Goal: Task Accomplishment & Management: Manage account settings

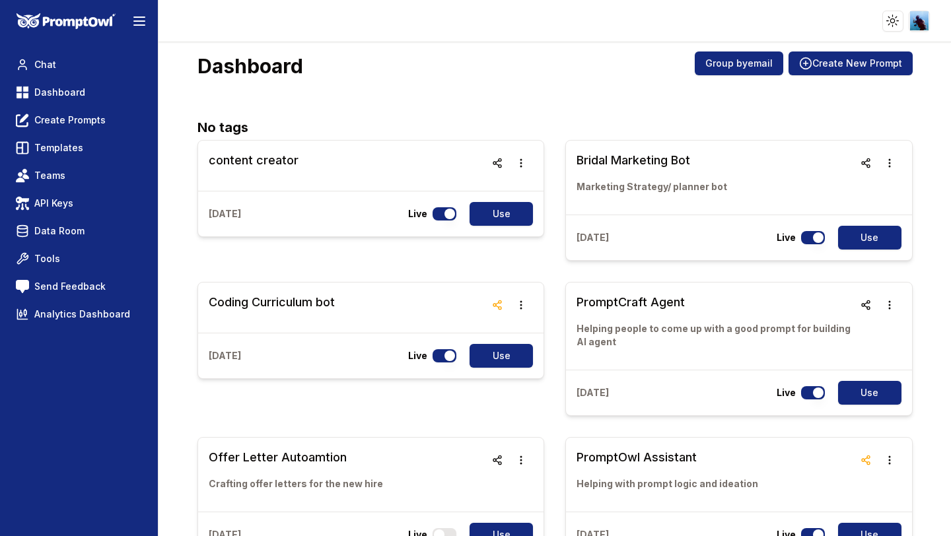
scroll to position [18, 0]
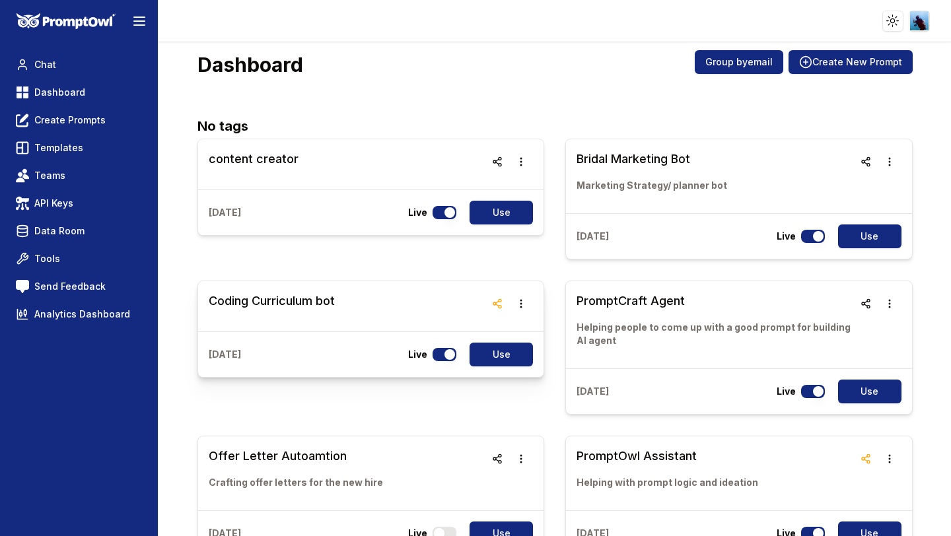
click at [295, 311] on link "Coding Curriculum bot" at bounding box center [272, 306] width 126 height 29
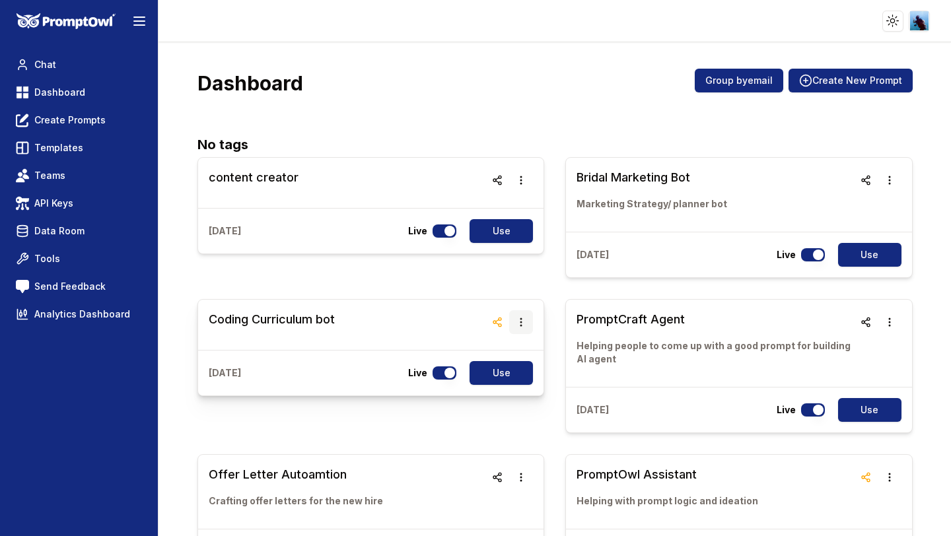
click at [521, 322] on icon "button" at bounding box center [521, 322] width 2 height 9
click at [511, 365] on button "Delete" at bounding box center [520, 360] width 83 height 24
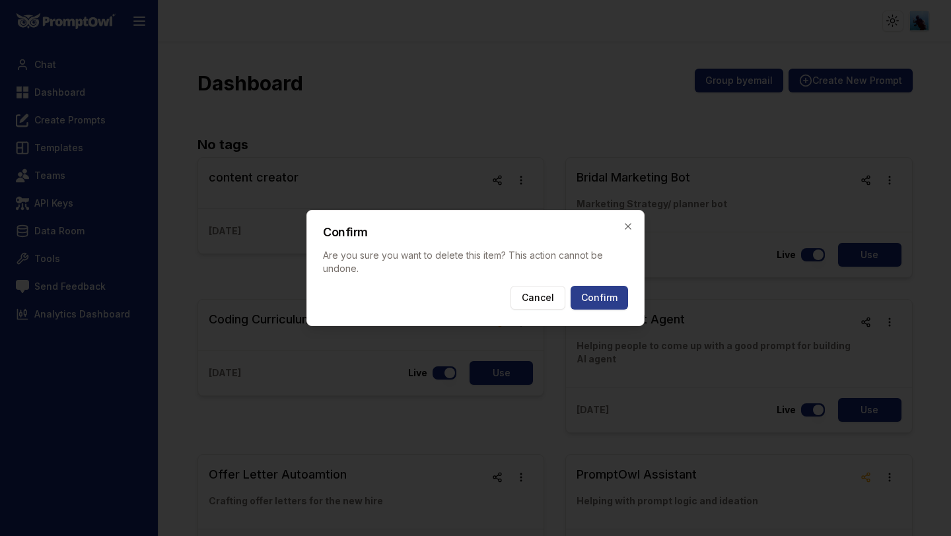
click at [610, 297] on button "Confirm" at bounding box center [599, 298] width 57 height 24
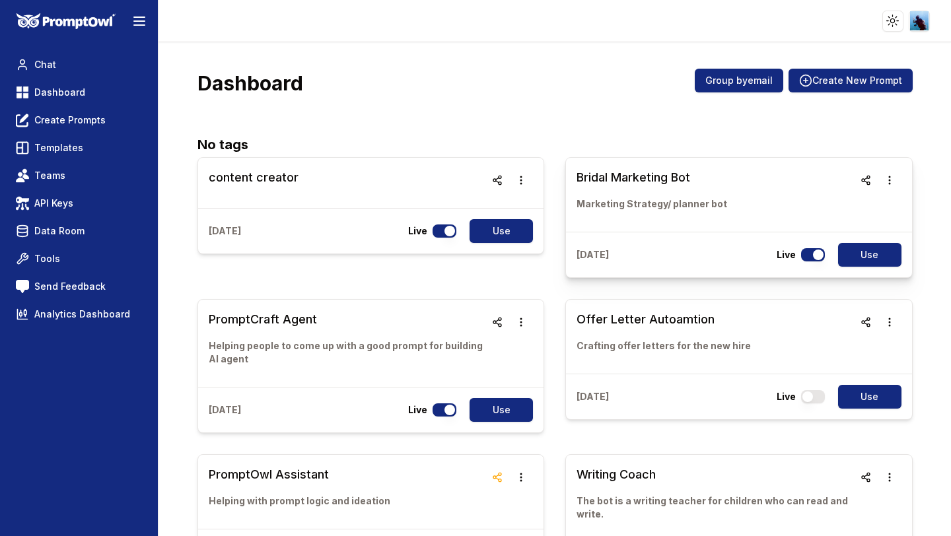
click at [664, 182] on h3 "Bridal Marketing Bot" at bounding box center [652, 177] width 151 height 18
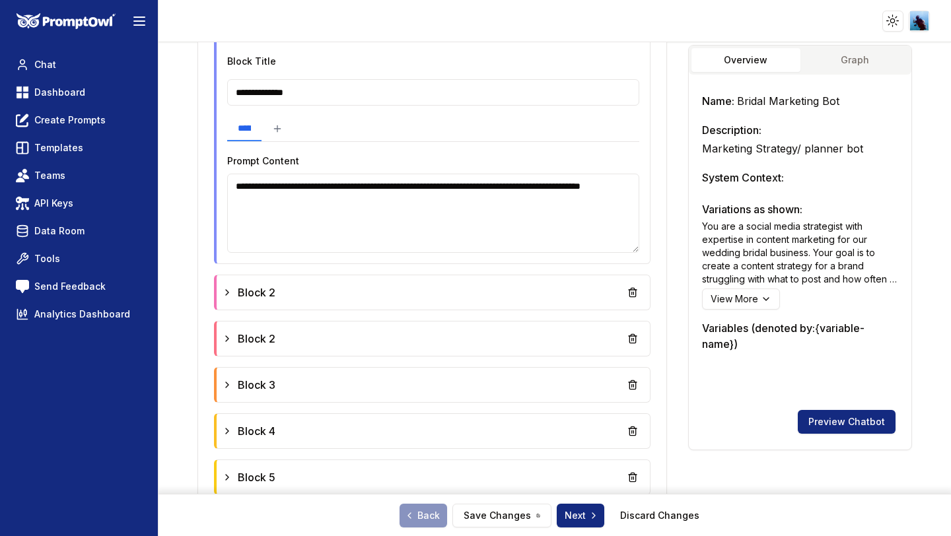
scroll to position [428, 0]
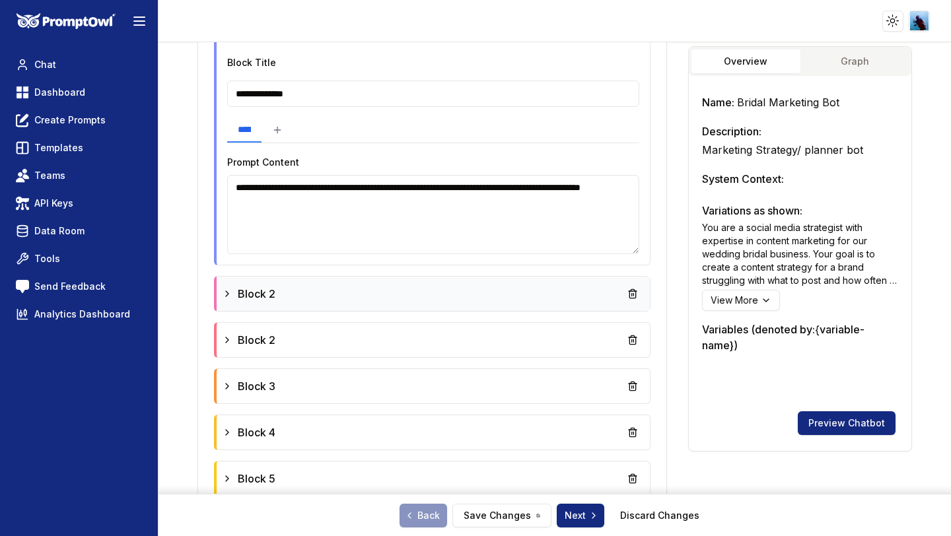
click at [577, 294] on div "Block 2" at bounding box center [433, 294] width 423 height 24
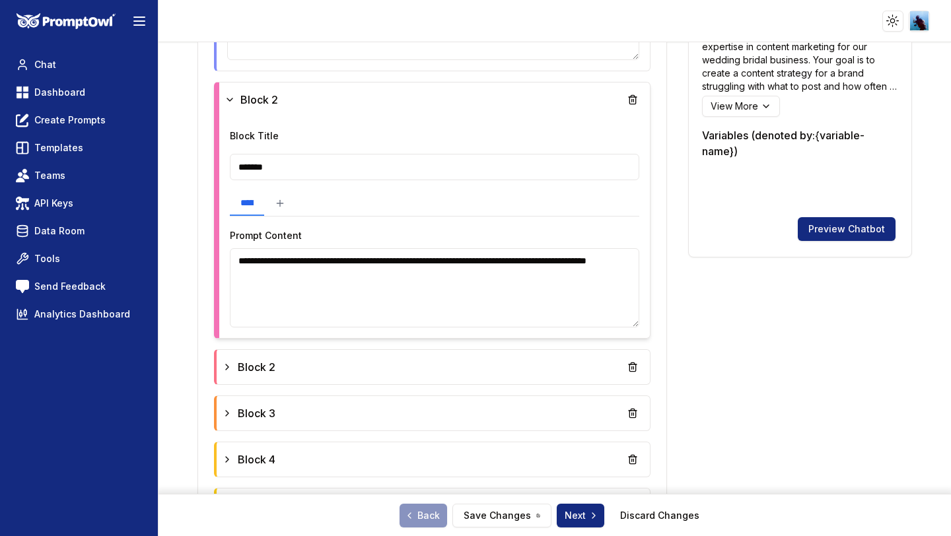
scroll to position [623, 0]
click at [289, 366] on div "Block 2" at bounding box center [433, 367] width 423 height 24
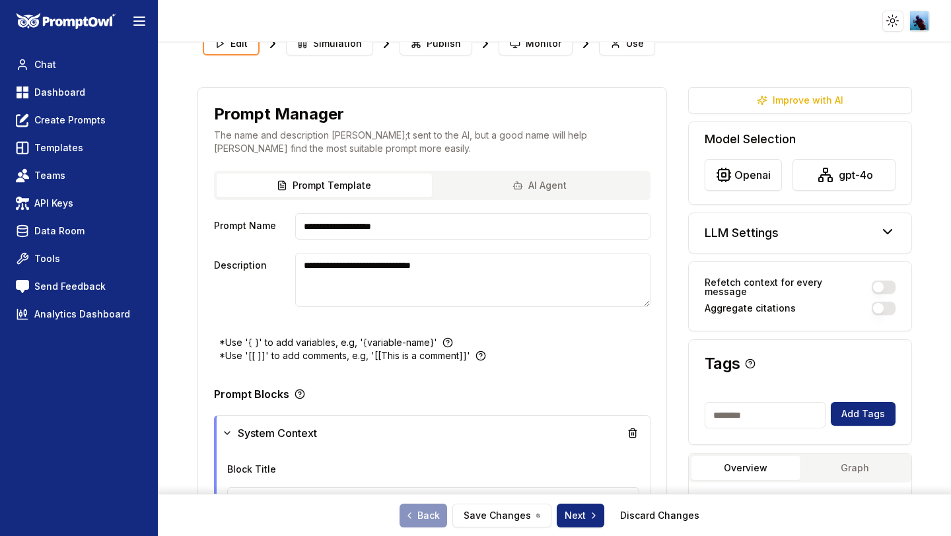
scroll to position [1, 0]
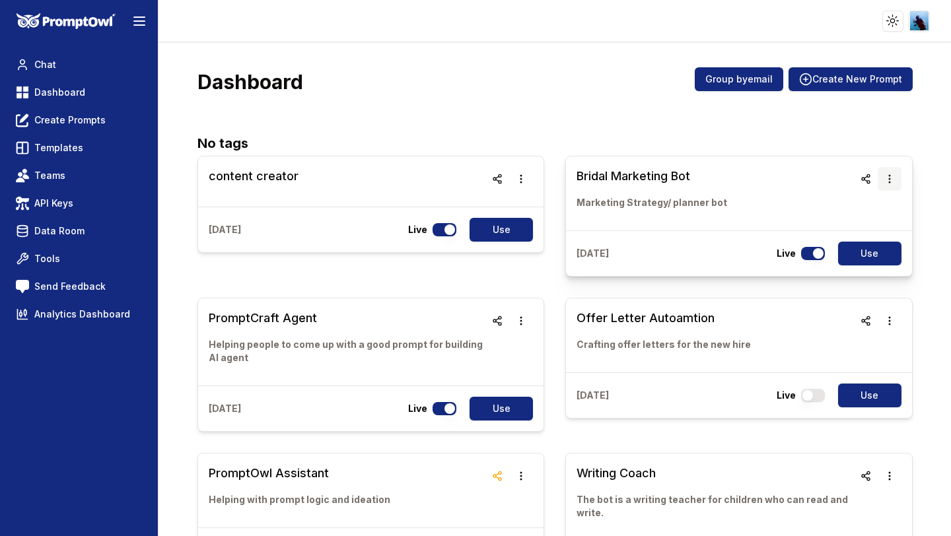
click at [886, 176] on icon "button" at bounding box center [889, 179] width 11 height 11
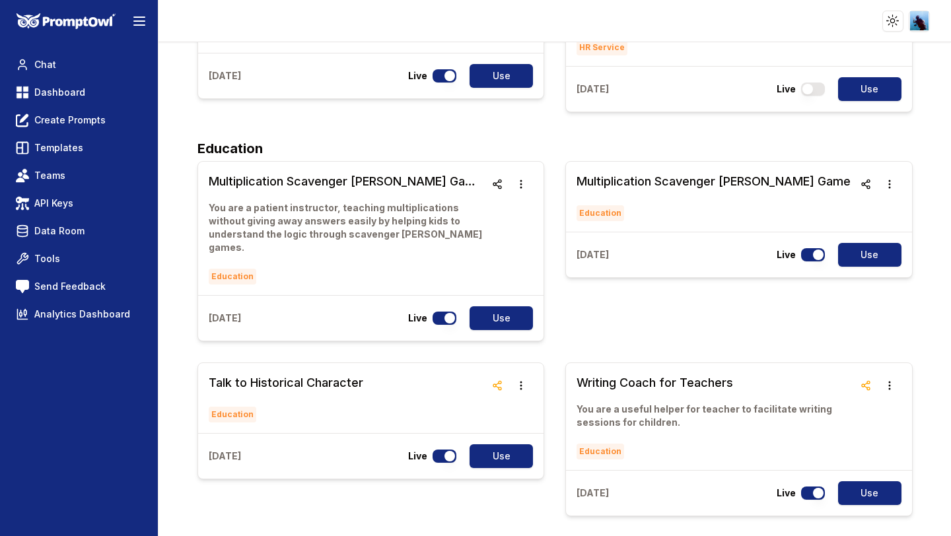
scroll to position [1732, 0]
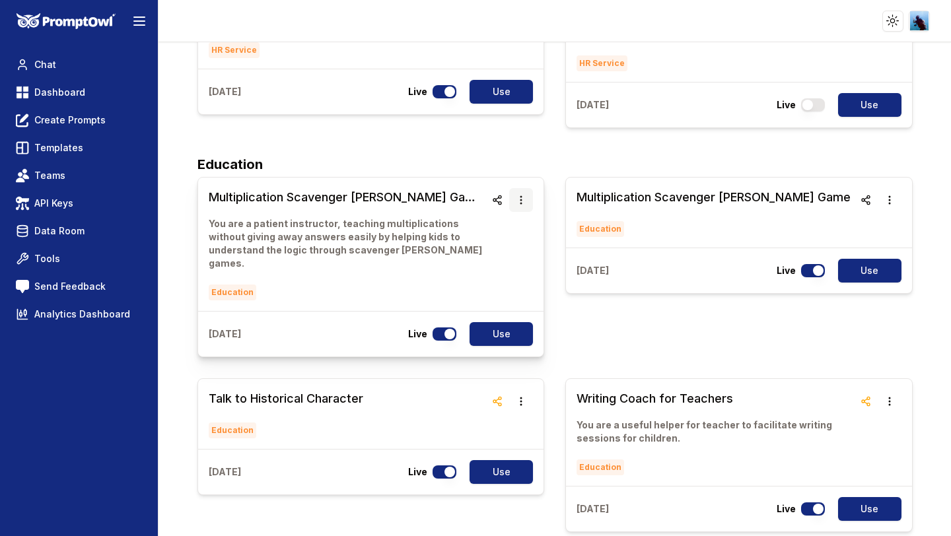
click at [523, 203] on icon "button" at bounding box center [521, 200] width 11 height 11
click at [520, 234] on button "Delete" at bounding box center [520, 238] width 83 height 24
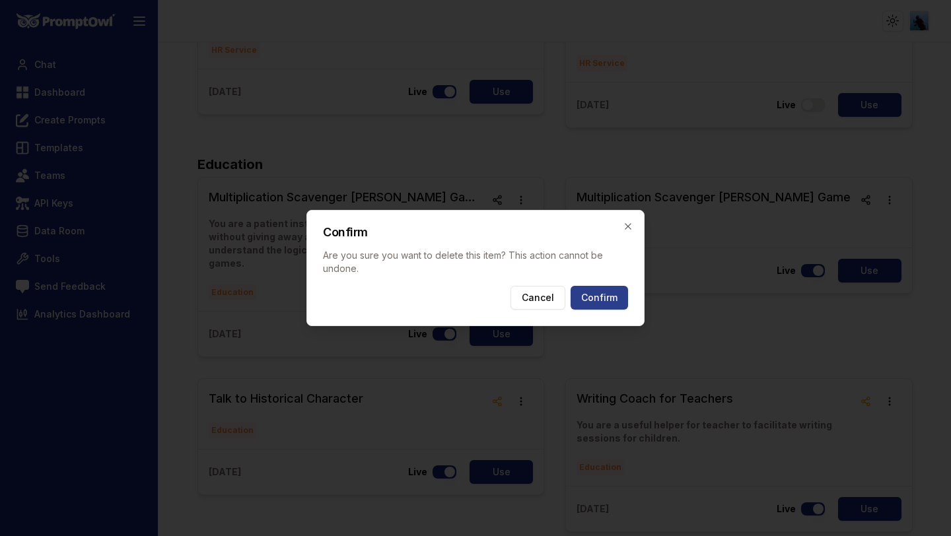
click at [584, 296] on button "Confirm" at bounding box center [599, 298] width 57 height 24
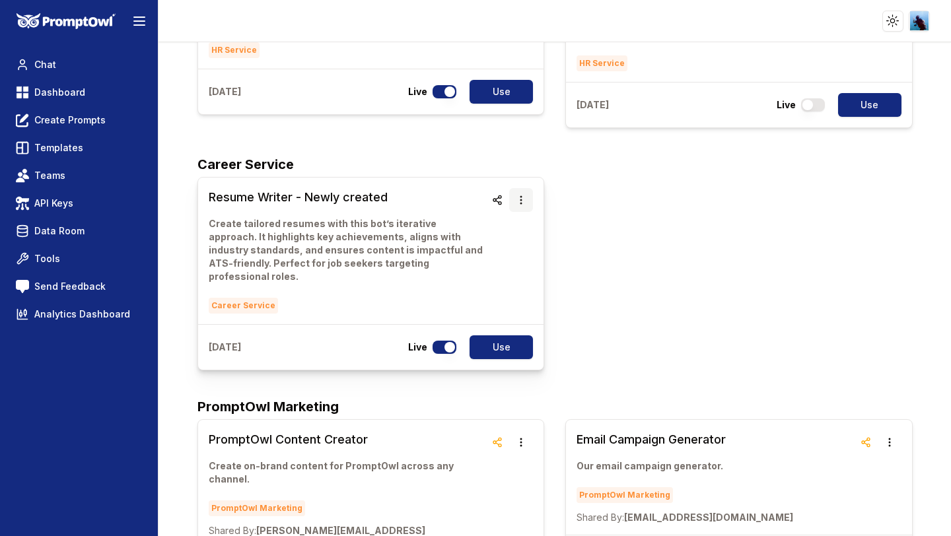
click at [519, 197] on icon "button" at bounding box center [521, 200] width 11 height 11
click at [633, 254] on div "Resume Writer - Newly created Create tailored resumes with this bot’s iterative…" at bounding box center [554, 274] width 715 height 194
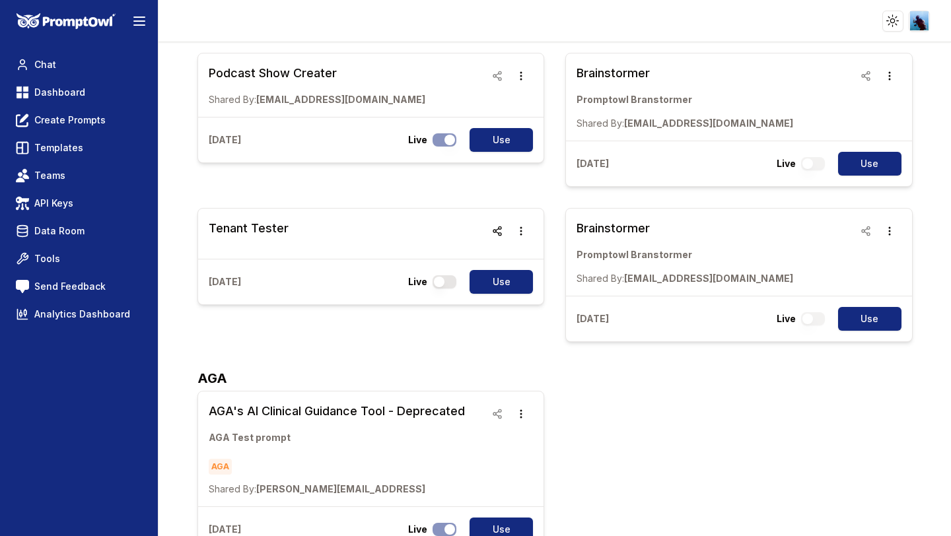
scroll to position [887, 0]
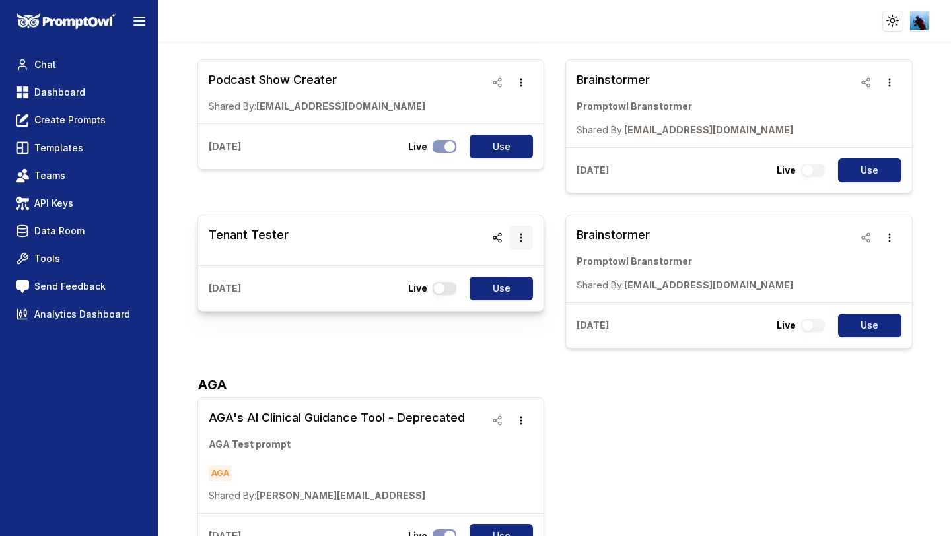
click at [522, 238] on icon "button" at bounding box center [521, 237] width 11 height 11
click at [516, 275] on button "Delete" at bounding box center [520, 276] width 83 height 24
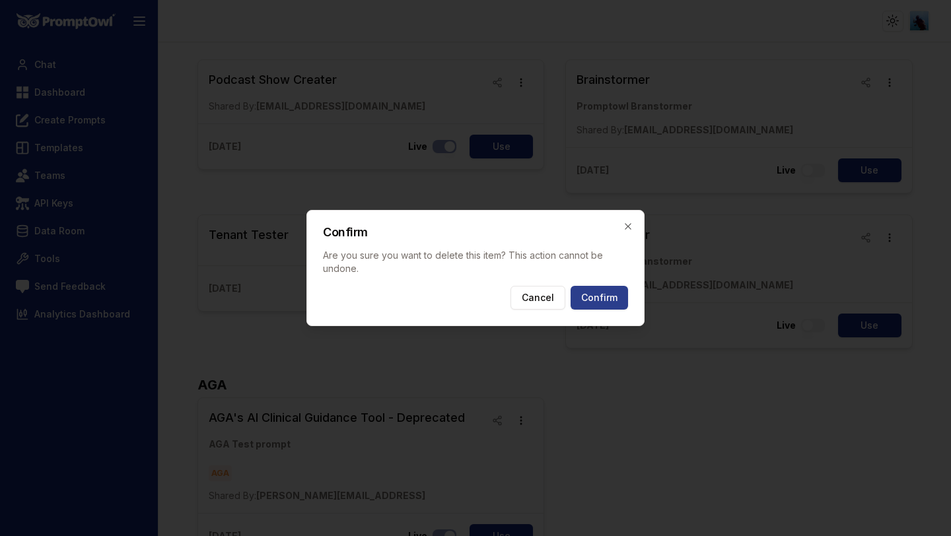
click at [590, 304] on button "Confirm" at bounding box center [599, 298] width 57 height 24
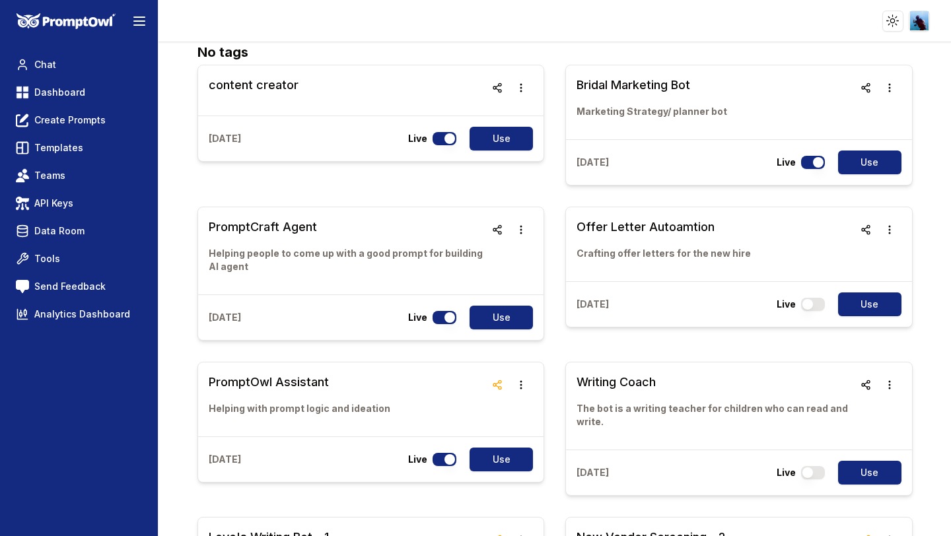
scroll to position [123, 0]
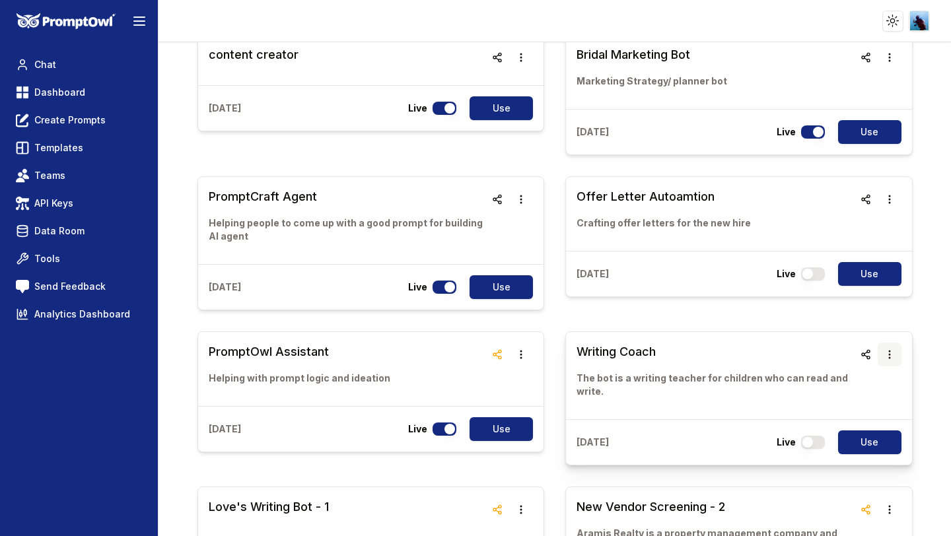
click at [890, 354] on icon "button" at bounding box center [889, 355] width 2 height 9
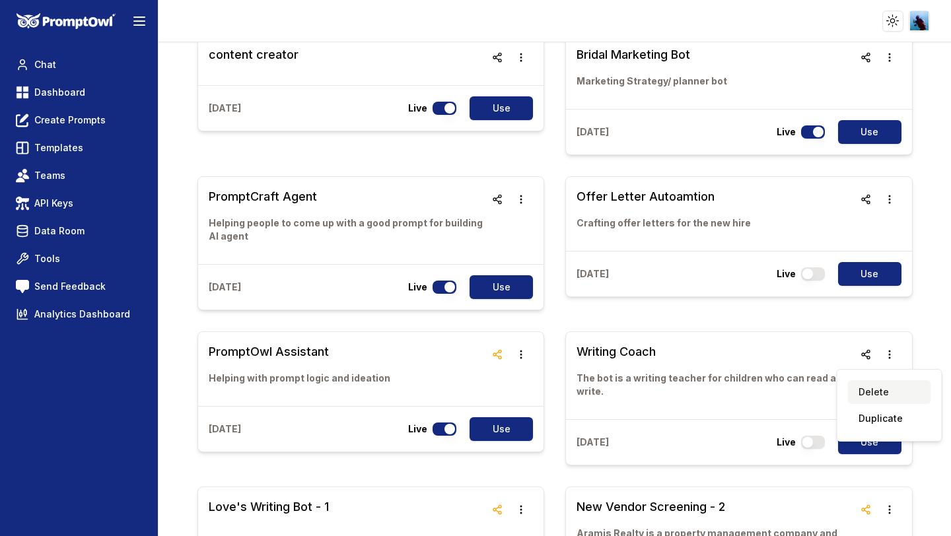
click at [889, 393] on button "Delete" at bounding box center [889, 392] width 83 height 24
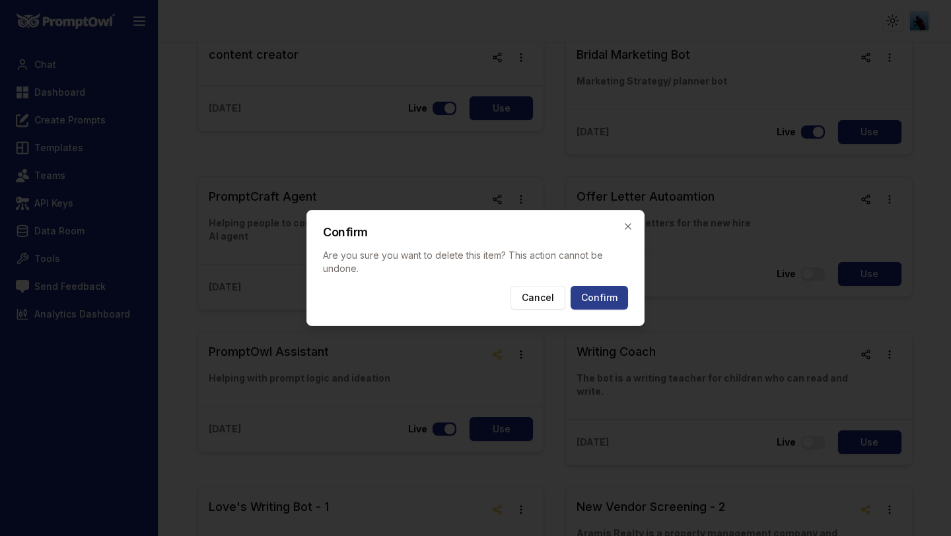
click at [612, 303] on button "Confirm" at bounding box center [599, 298] width 57 height 24
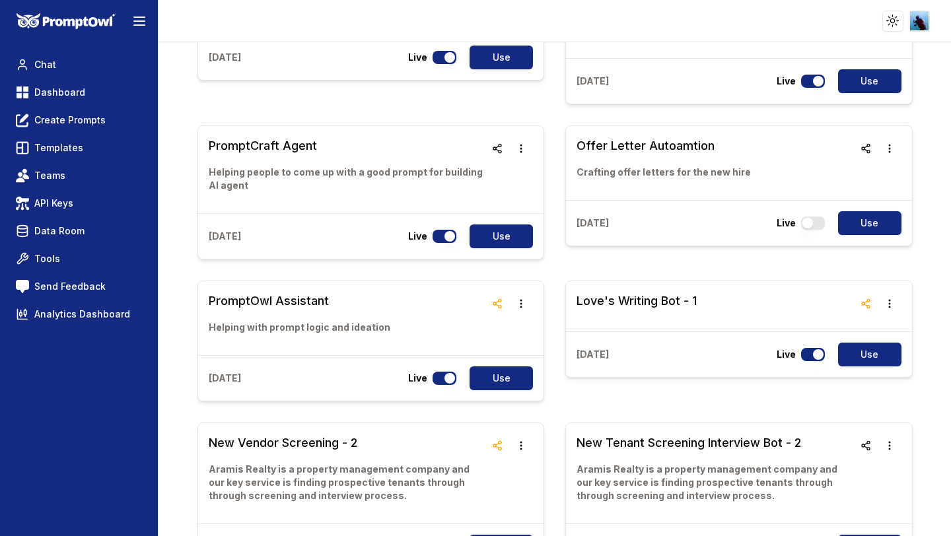
scroll to position [217, 0]
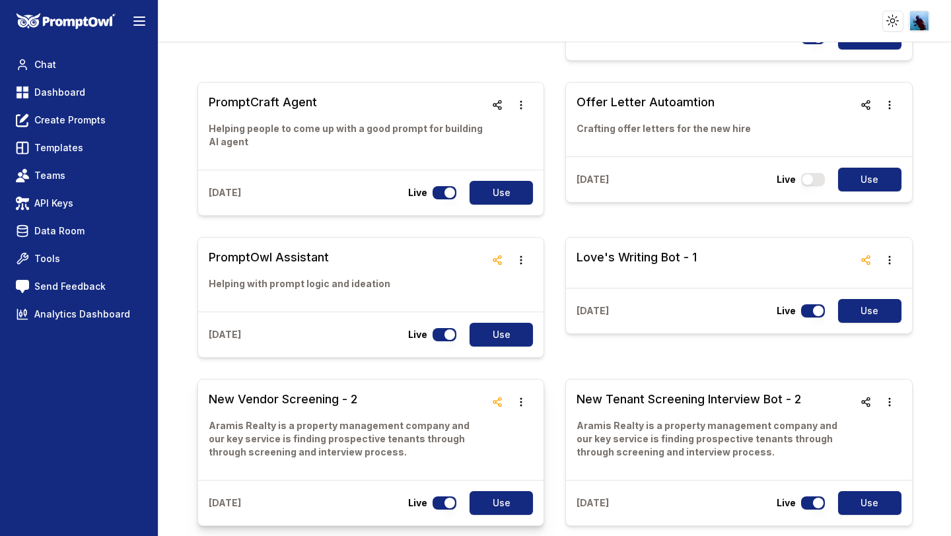
click at [351, 418] on link "New Vendor Screening - 2 Aramis Realty is a property management company and our…" at bounding box center [347, 429] width 277 height 79
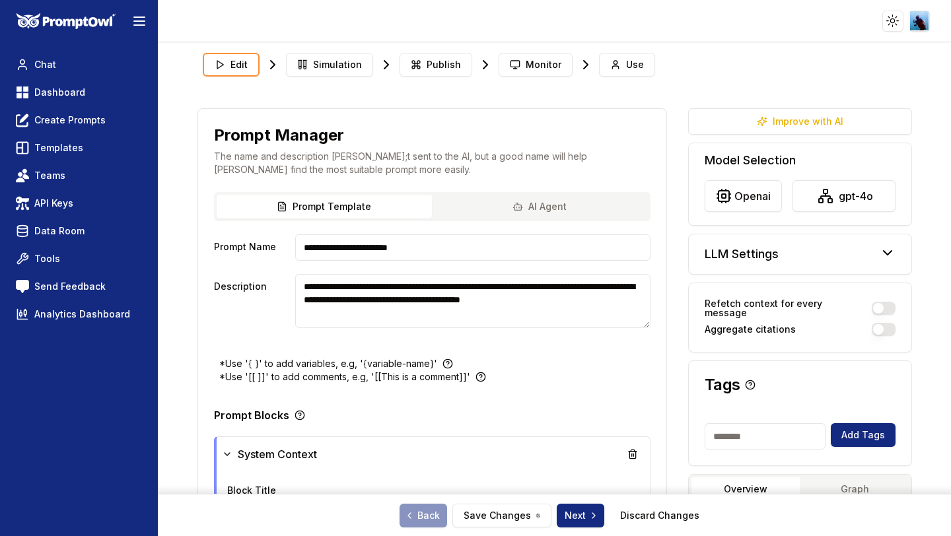
click at [738, 425] on input at bounding box center [766, 436] width 122 height 26
type input "*"
type input "**********"
click at [863, 425] on button "Add Tags" at bounding box center [863, 435] width 65 height 24
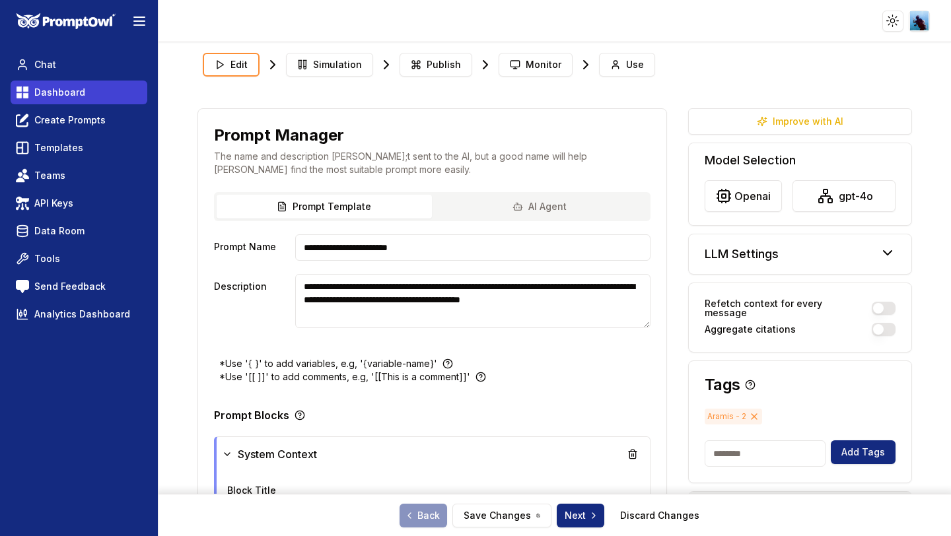
click at [51, 98] on span "Dashboard" at bounding box center [59, 92] width 51 height 13
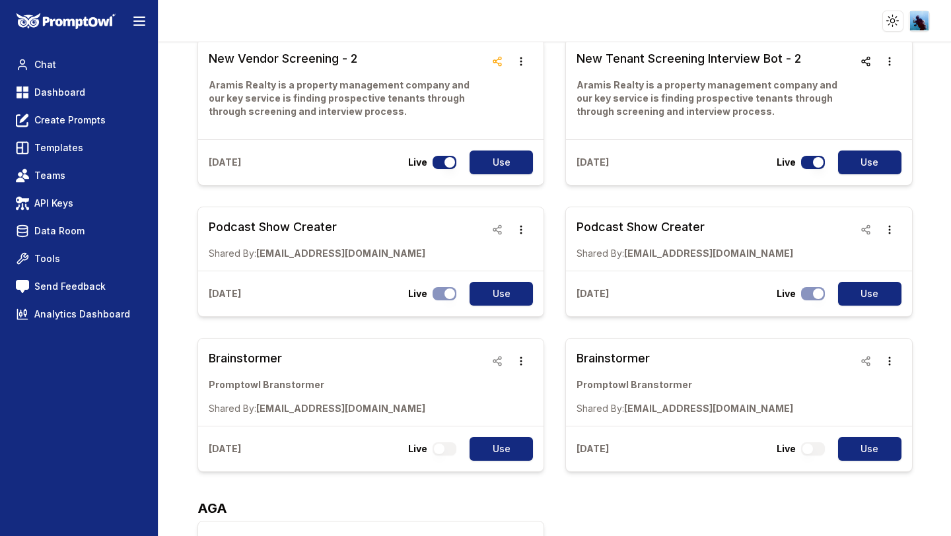
scroll to position [563, 0]
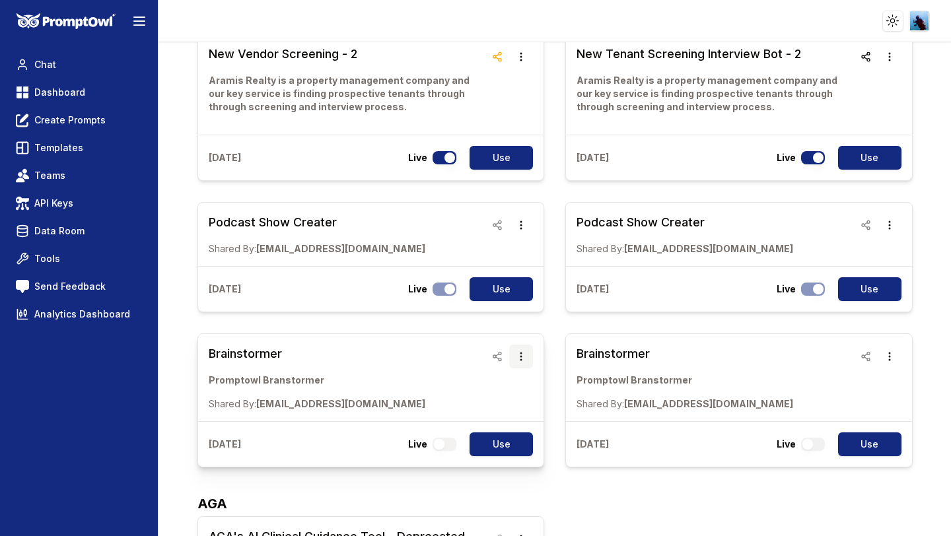
click at [520, 354] on icon "button" at bounding box center [521, 356] width 11 height 11
click at [511, 392] on button "Delete" at bounding box center [520, 394] width 83 height 24
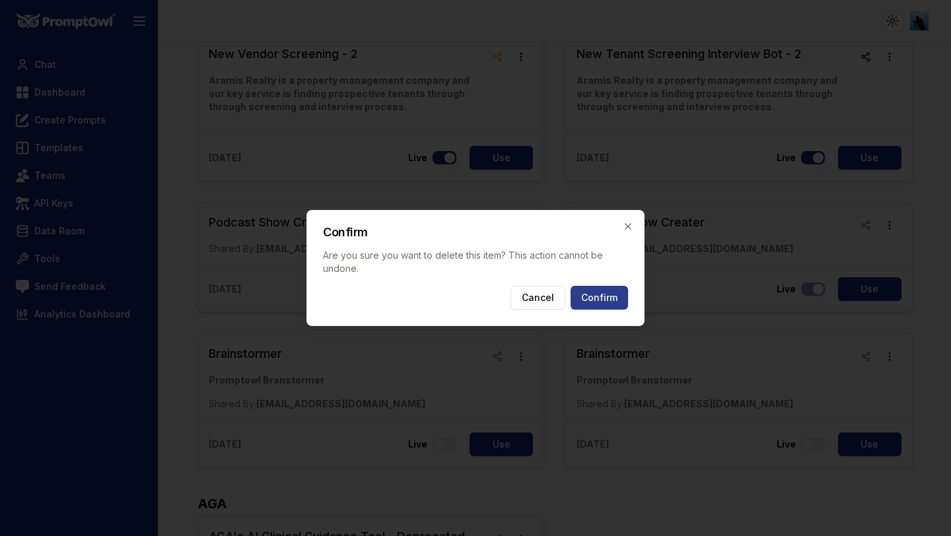
click at [597, 297] on button "Confirm" at bounding box center [599, 298] width 57 height 24
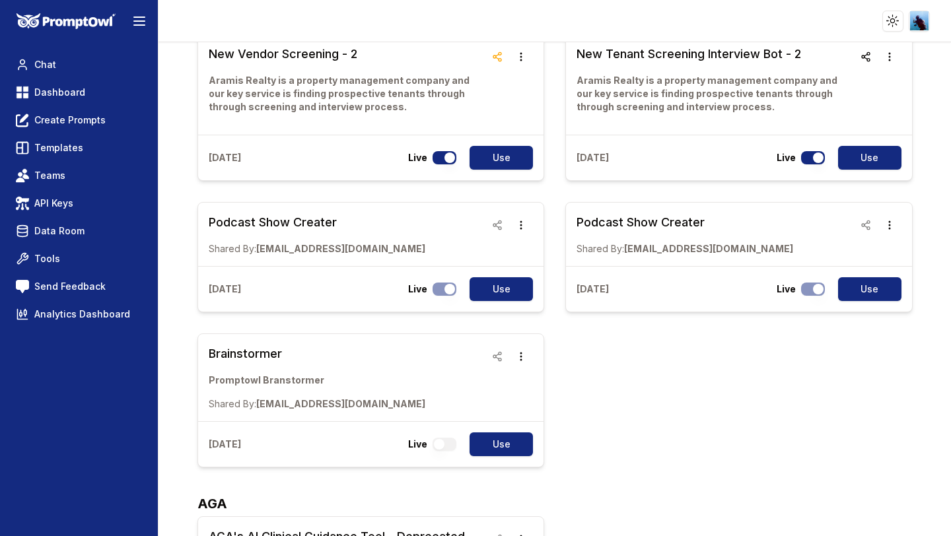
click at [649, 407] on div "content creator [DATE] Live Use Bridal Marketing Bot Marketing Strategy/ planne…" at bounding box center [554, 30] width 715 height 873
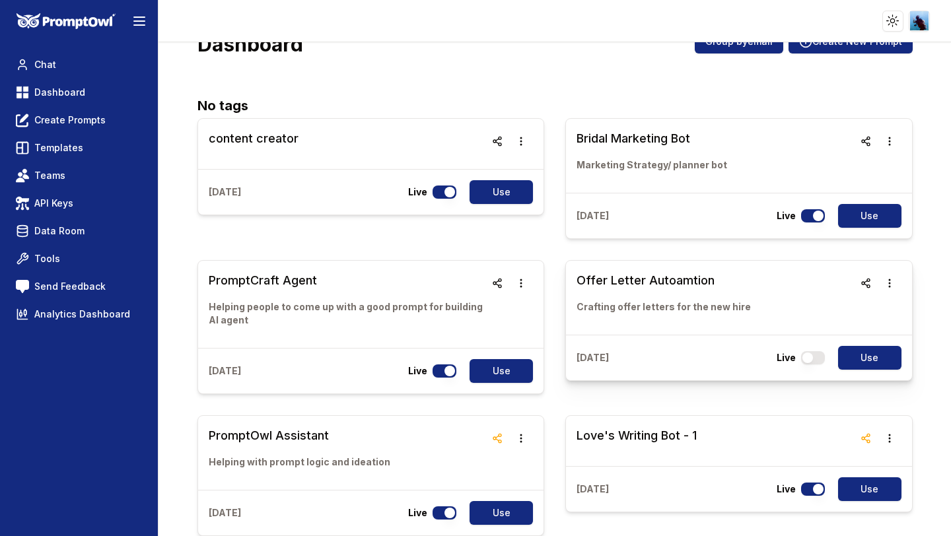
scroll to position [0, 0]
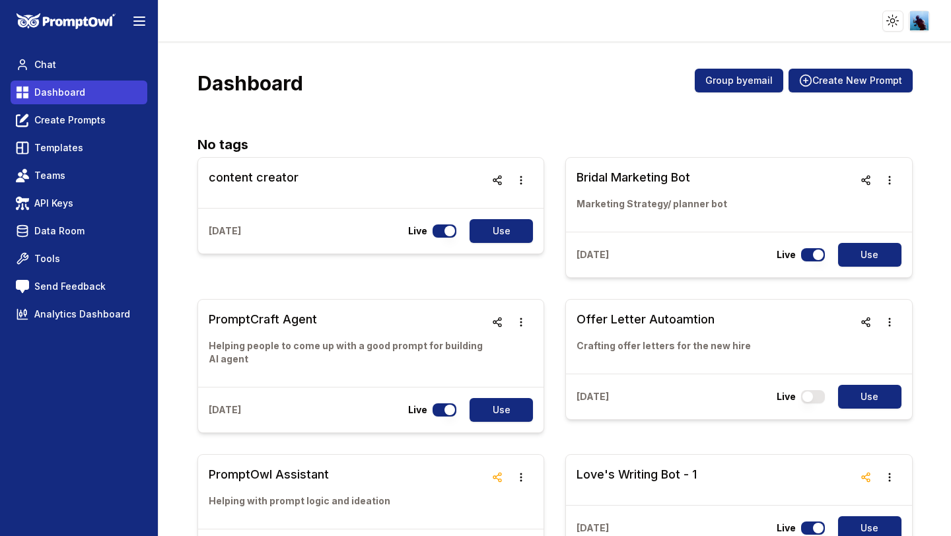
click at [59, 96] on span "Dashboard" at bounding box center [59, 92] width 51 height 13
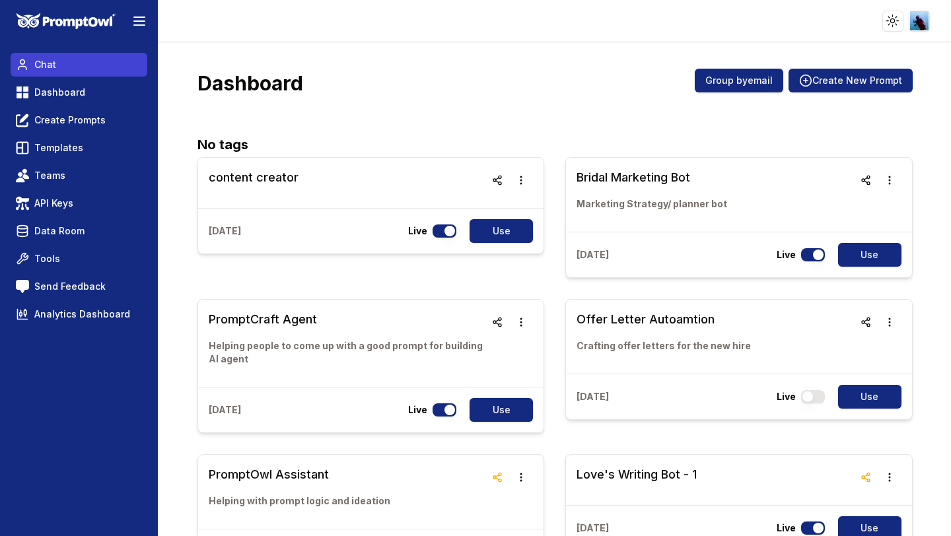
click at [55, 67] on link "Chat" at bounding box center [79, 65] width 137 height 24
